Goal: Find specific page/section: Find specific page/section

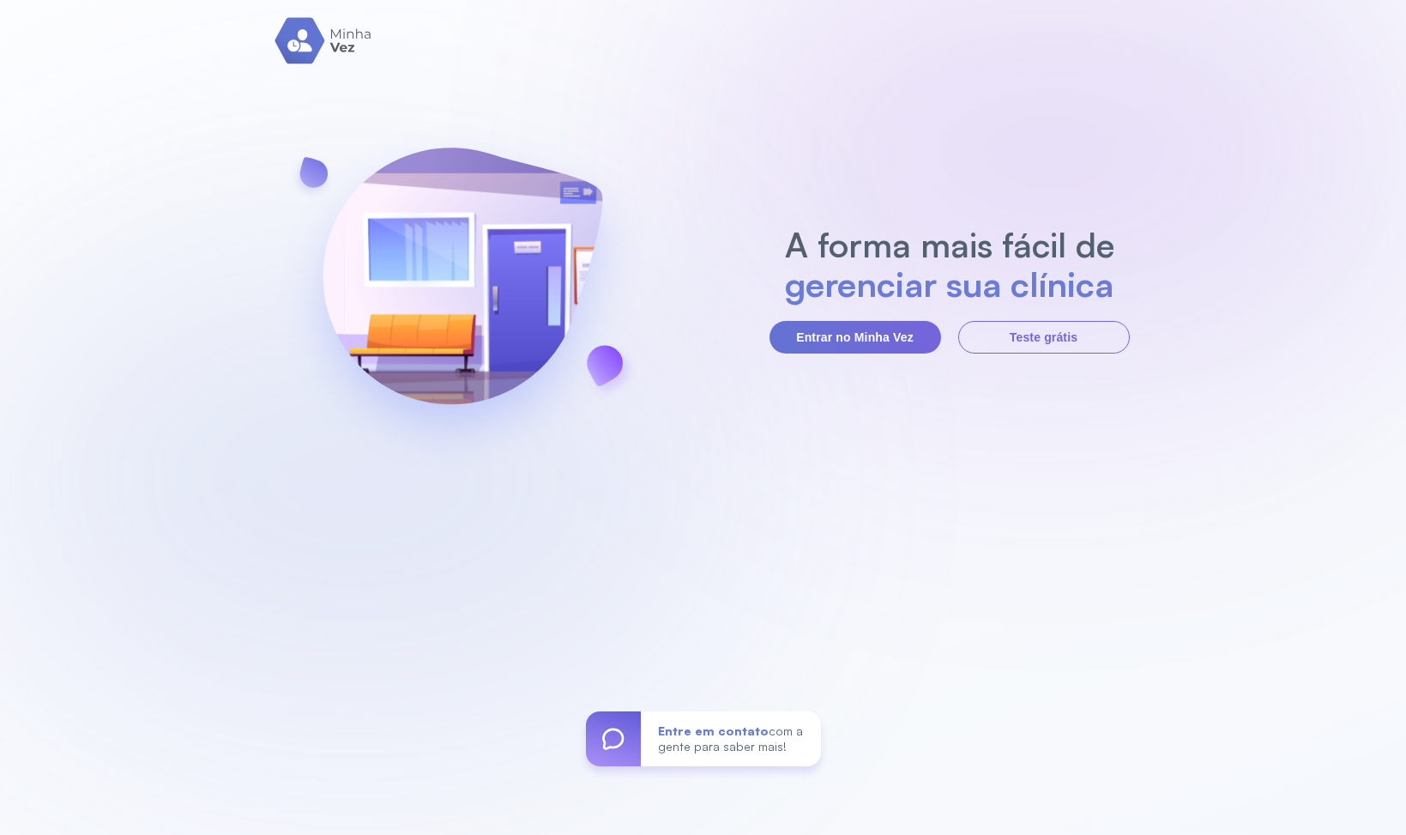
click at [821, 334] on button "Entrar no Minha Vez" at bounding box center [856, 337] width 172 height 33
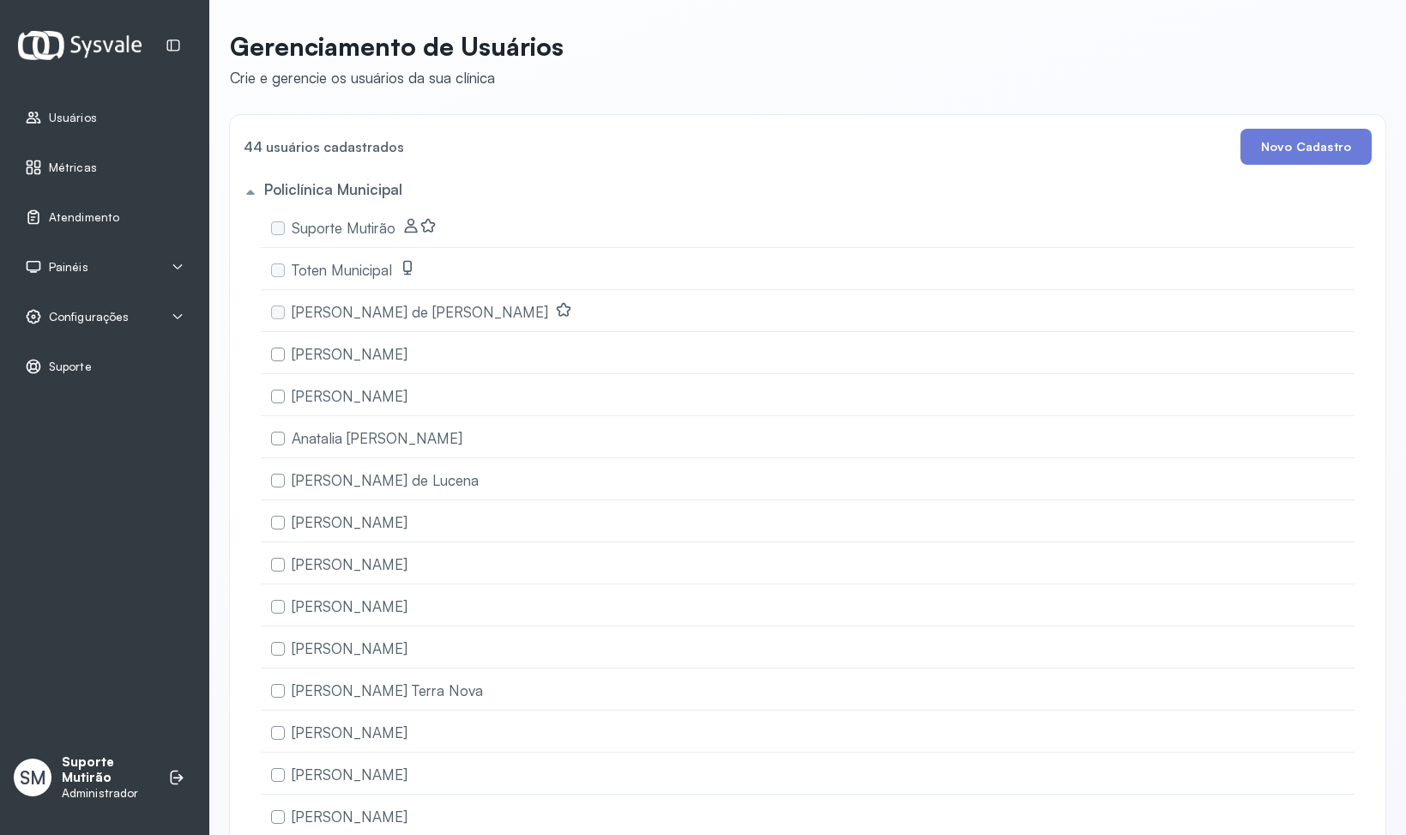
click at [70, 170] on span "Métricas" at bounding box center [73, 167] width 48 height 15
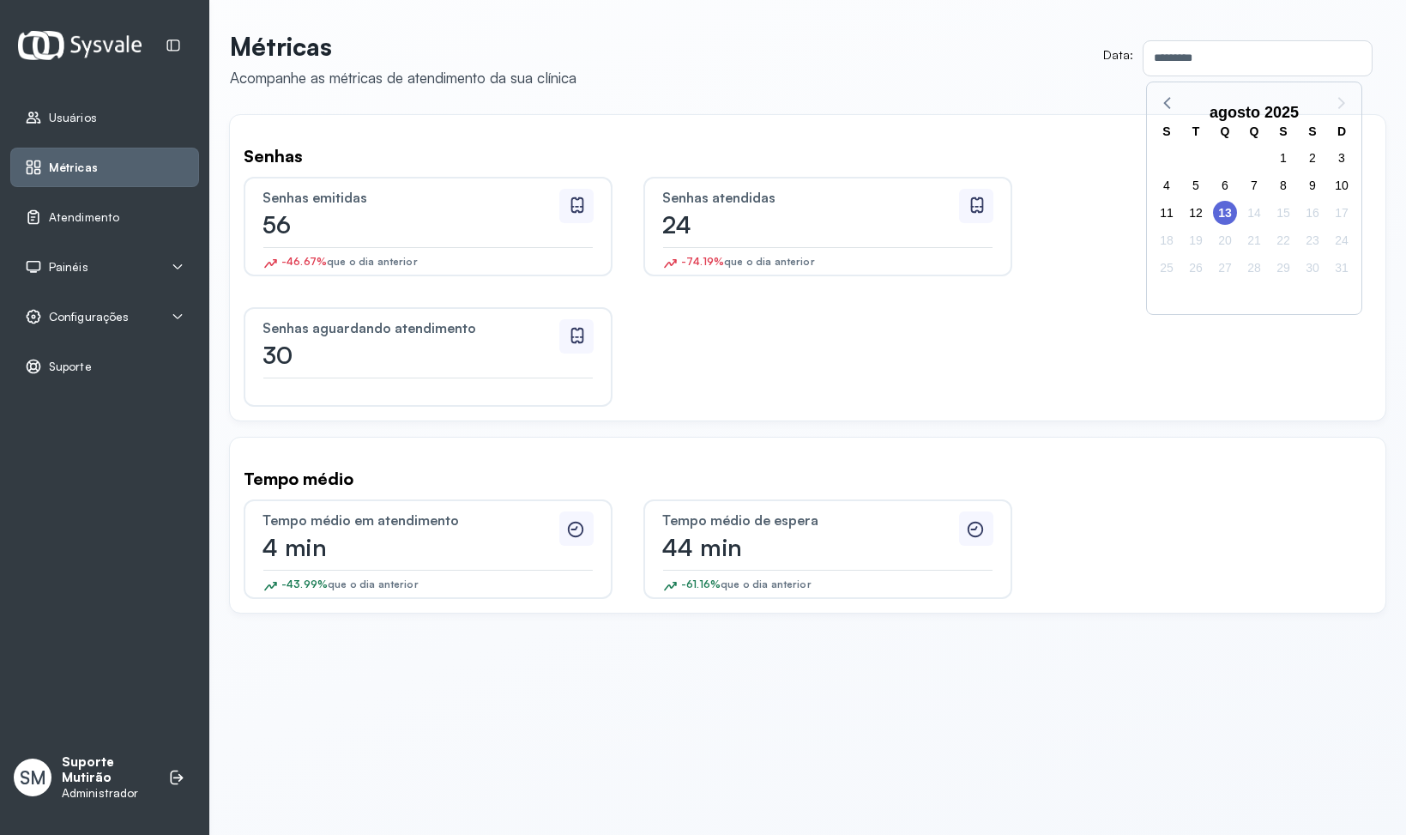
click at [856, 124] on div "Senhas Senhas emitidas 56 -46.67% que o dia anterior Senhas atendidas 24 -74.19…" at bounding box center [808, 267] width 1156 height 305
